Goal: Navigation & Orientation: Find specific page/section

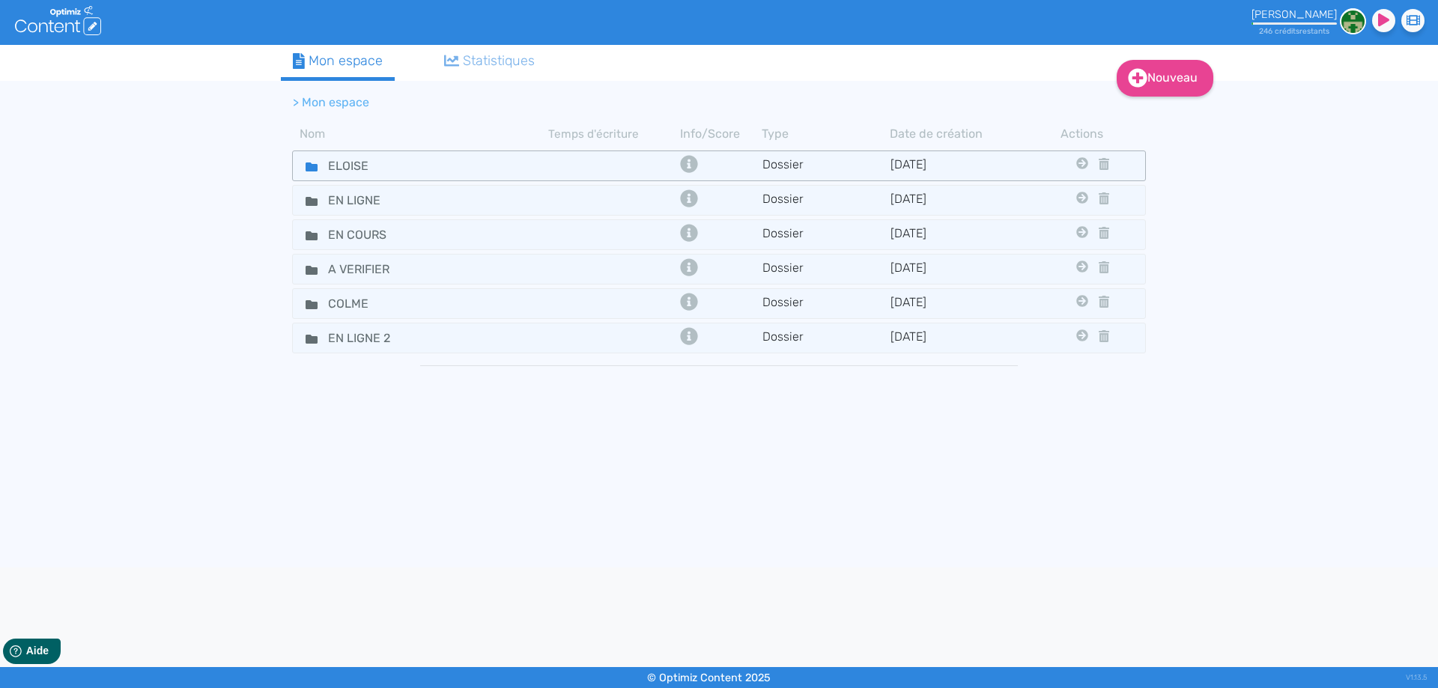
click at [303, 156] on fa-icon at bounding box center [305, 166] width 22 height 22
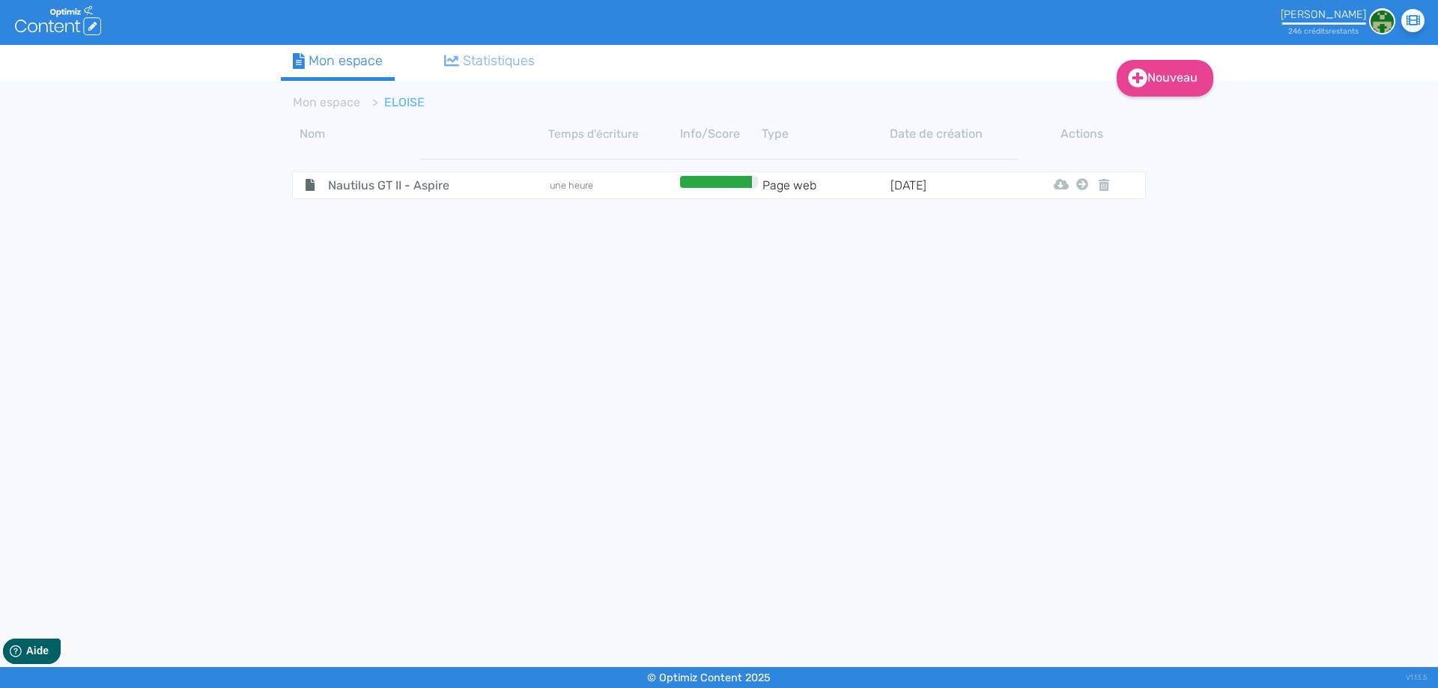
click at [115, 367] on div "Nouveau Contenu Dossier Mon espace Statistiques Mon espace ELOISE Nom Temps d'é…" at bounding box center [719, 306] width 1438 height 523
click at [350, 178] on span "Nautilus GT II - Aspire" at bounding box center [401, 185] width 169 height 19
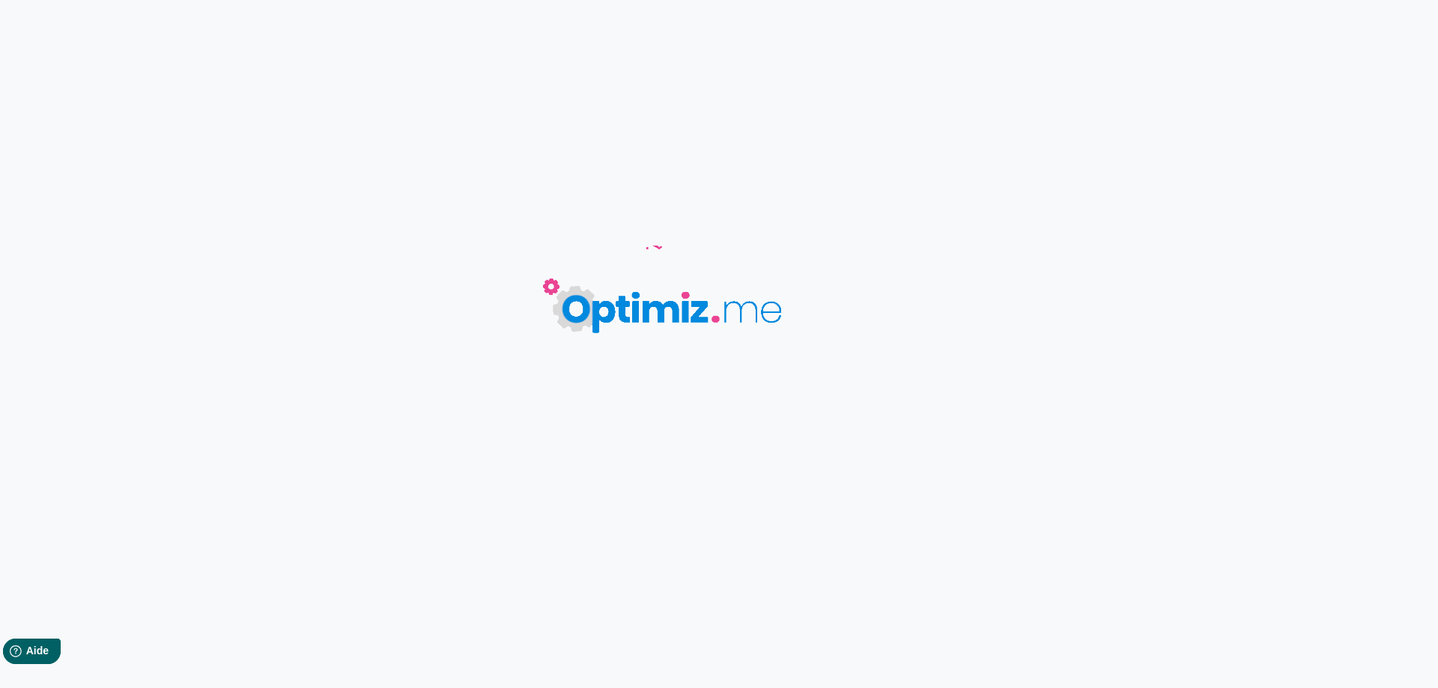
type input "Nautilus GT II - Aspire"
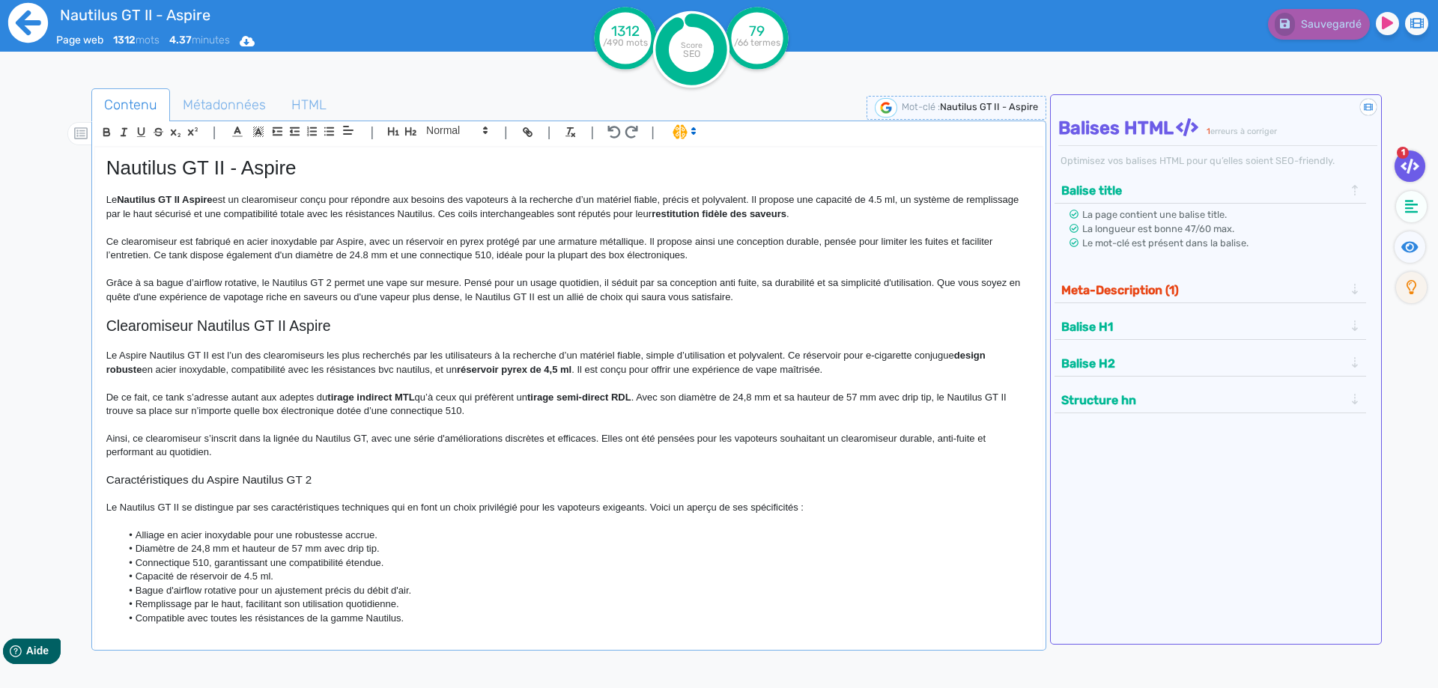
click at [33, 25] on icon at bounding box center [27, 22] width 41 height 41
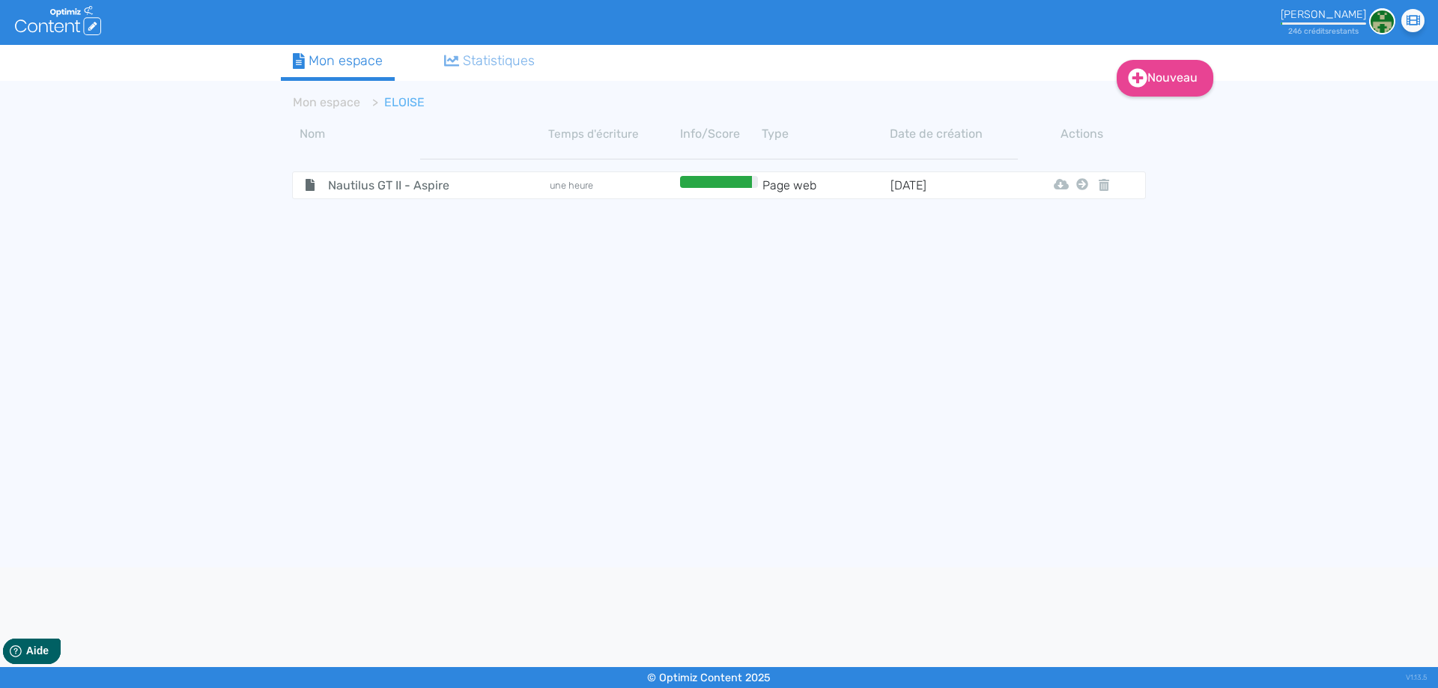
click at [12, 335] on div "Nouveau Contenu Dossier Mon espace Statistiques Mon espace ELOISE Nom Temps d'é…" at bounding box center [719, 306] width 1438 height 523
click at [320, 103] on link "Mon espace" at bounding box center [326, 102] width 67 height 14
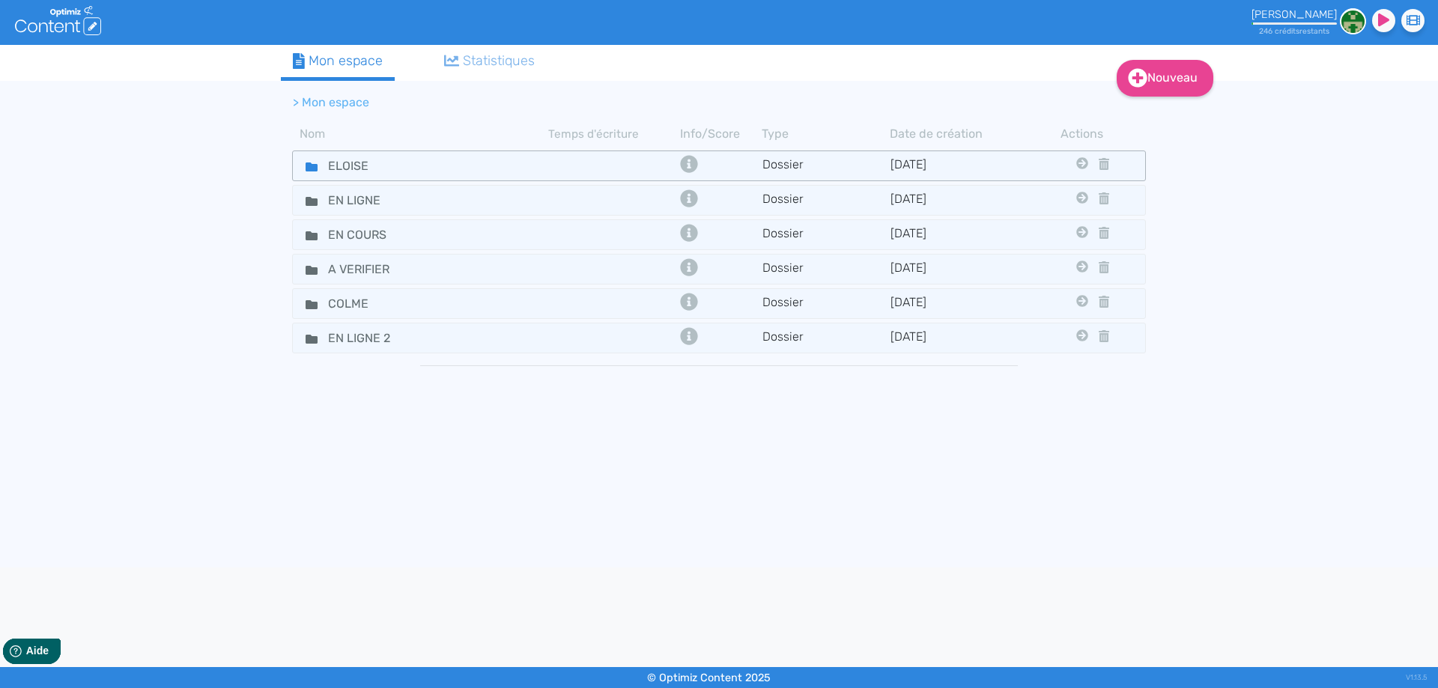
click at [307, 169] on icon at bounding box center [312, 167] width 12 height 9
